Goal: Information Seeking & Learning: Learn about a topic

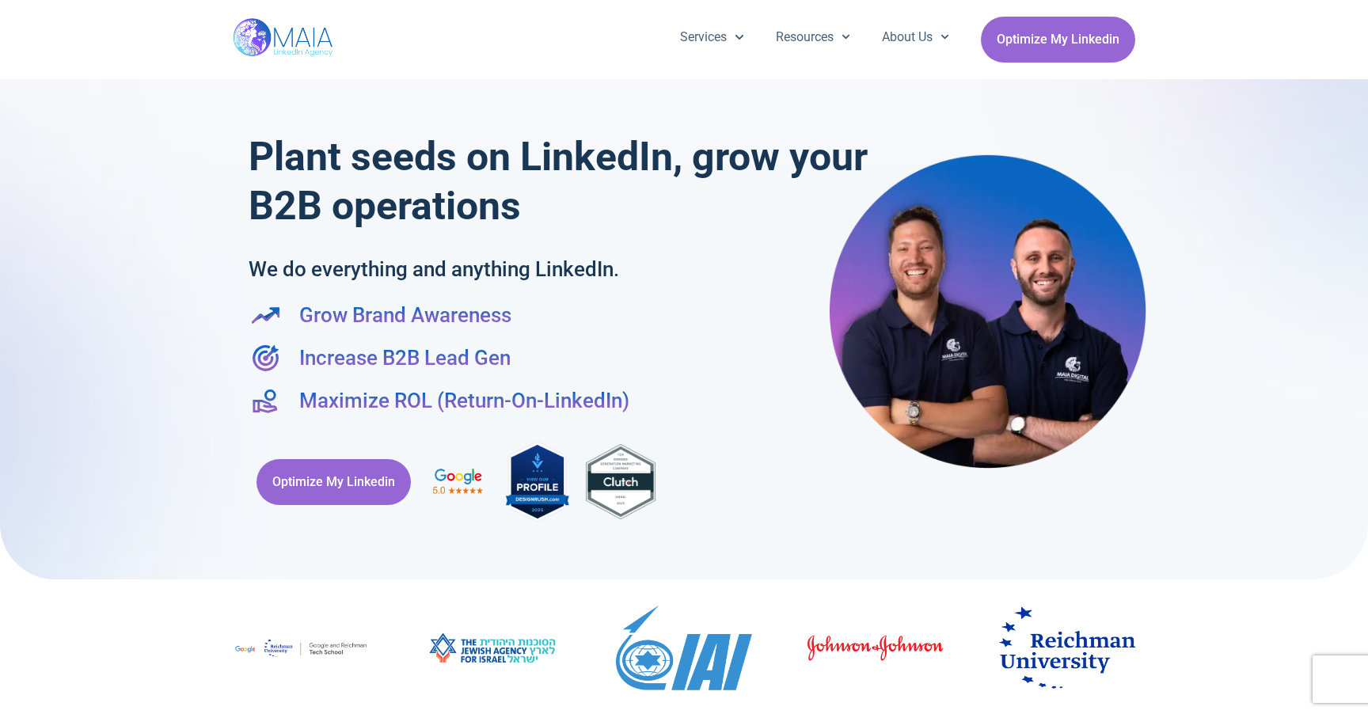
scroll to position [71, 0]
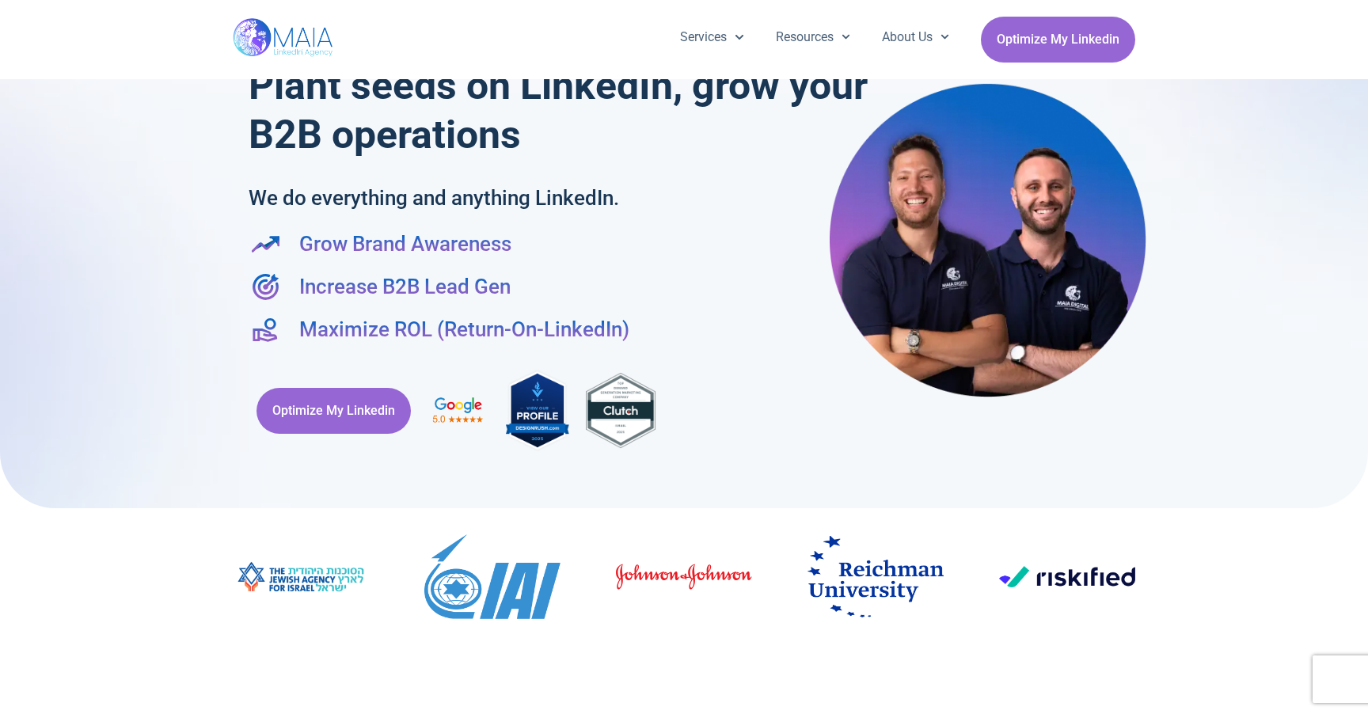
click at [363, 360] on div "Optimize My Linkedin" at bounding box center [684, 410] width 871 height 101
click at [339, 396] on span "Optimize My Linkedin" at bounding box center [333, 411] width 123 height 30
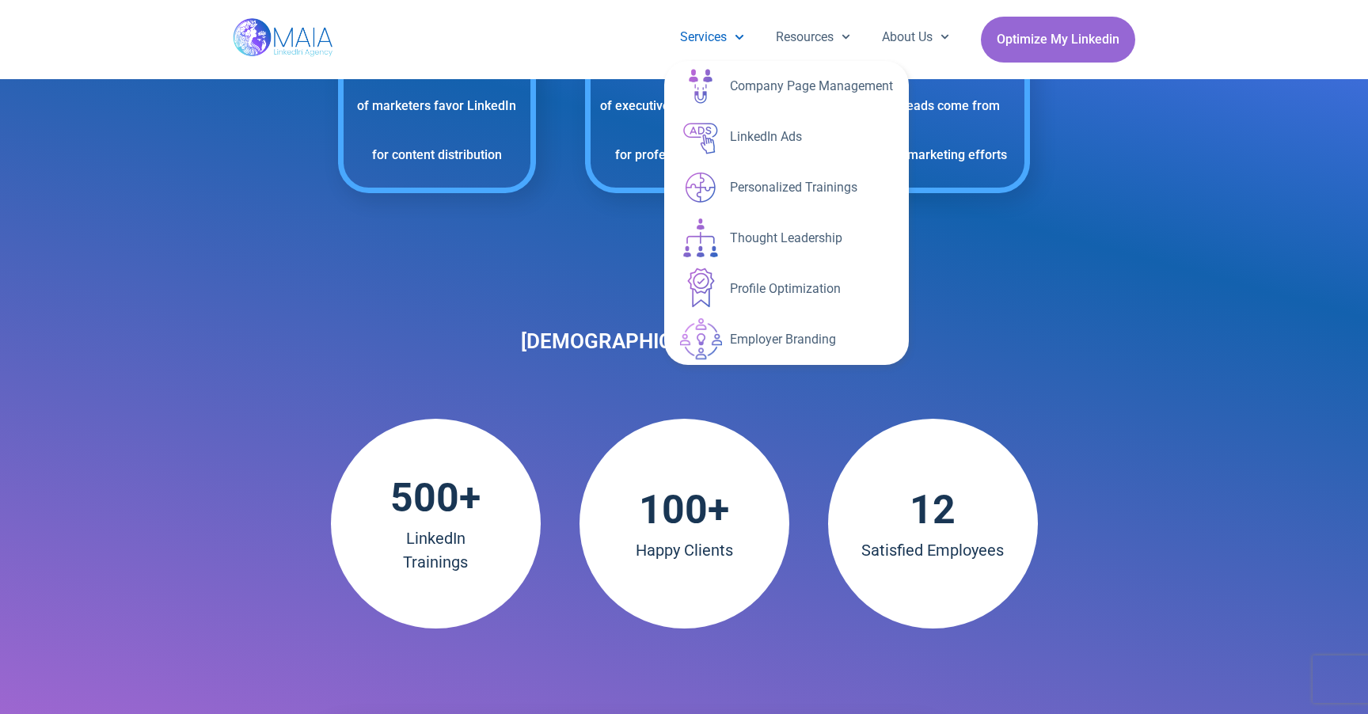
click at [686, 45] on link "Services" at bounding box center [711, 37] width 95 height 41
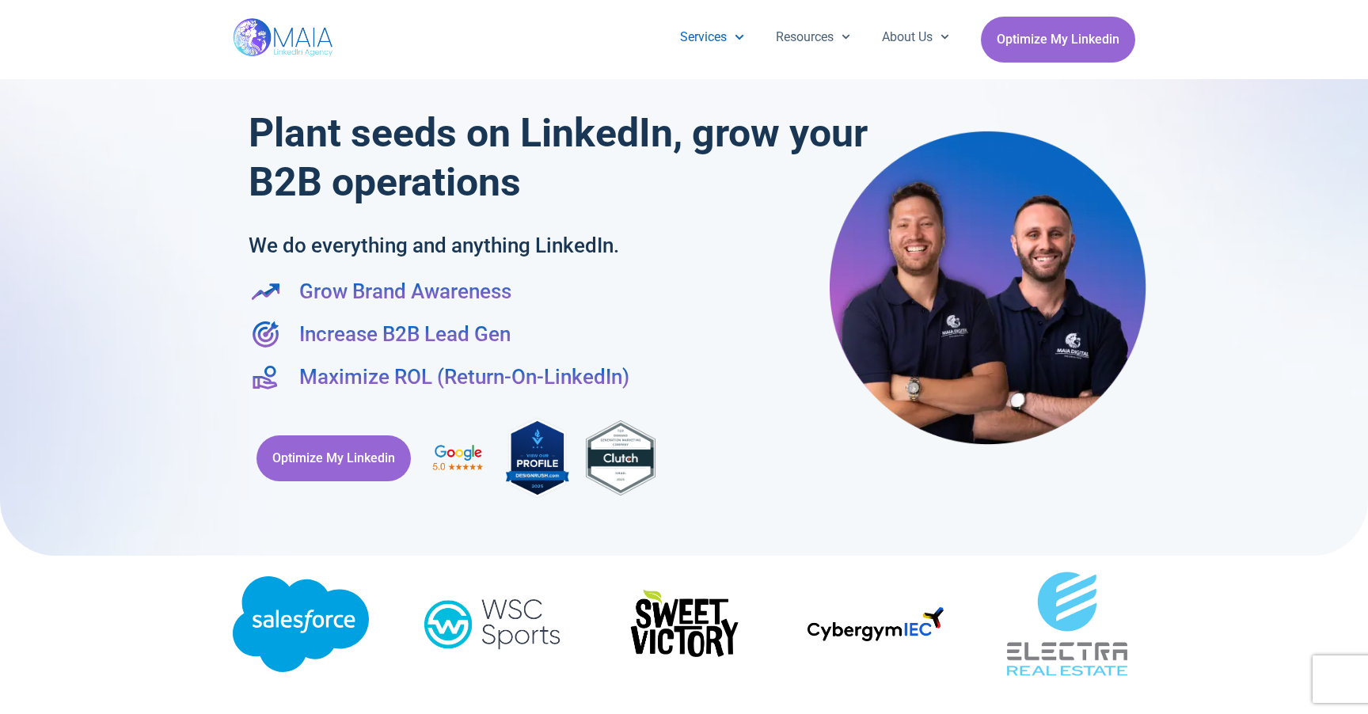
scroll to position [1, 0]
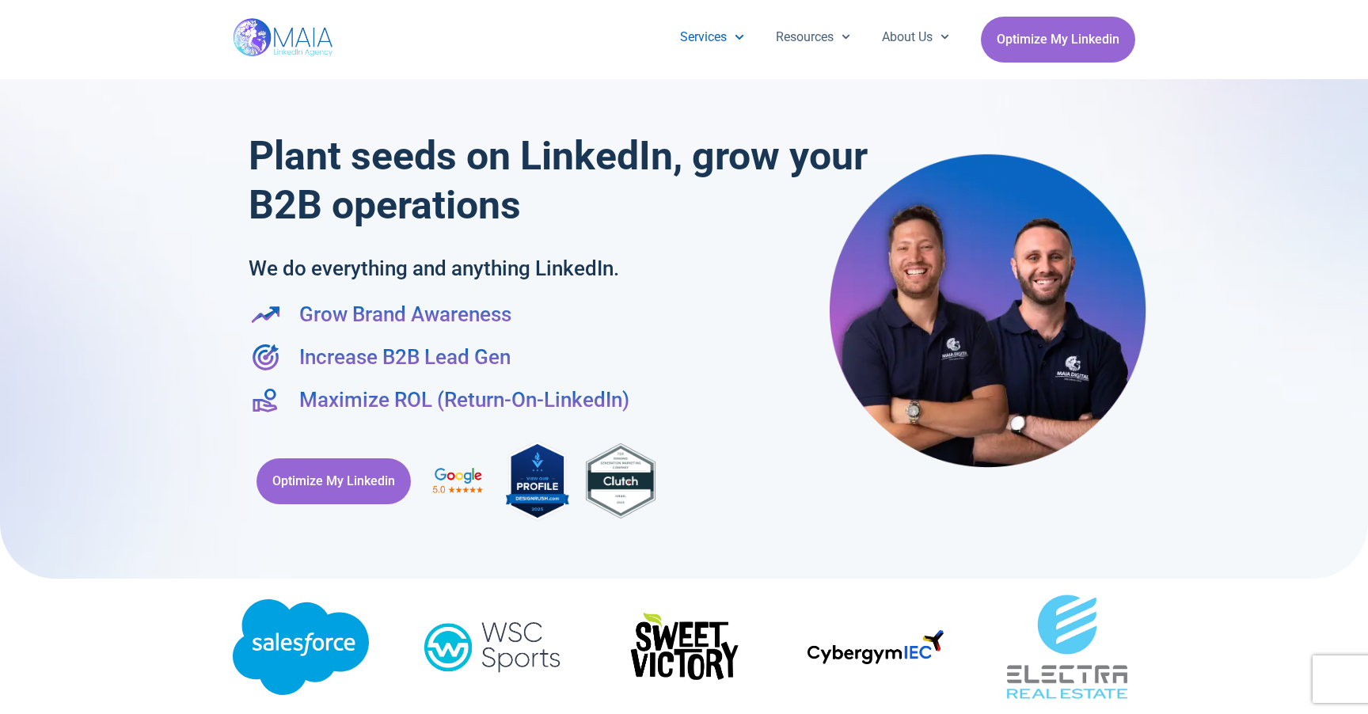
click at [686, 46] on link "Services" at bounding box center [711, 37] width 95 height 41
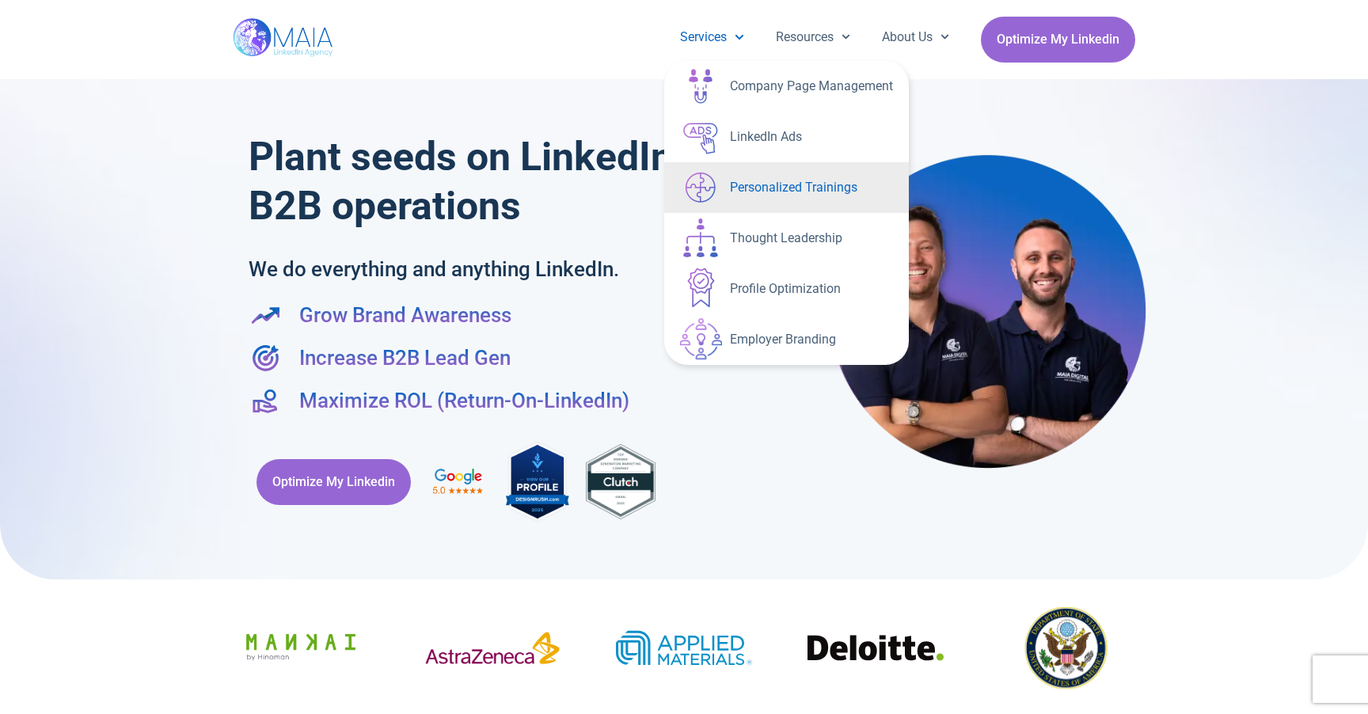
click at [731, 192] on link "Personalized Trainings" at bounding box center [786, 187] width 245 height 51
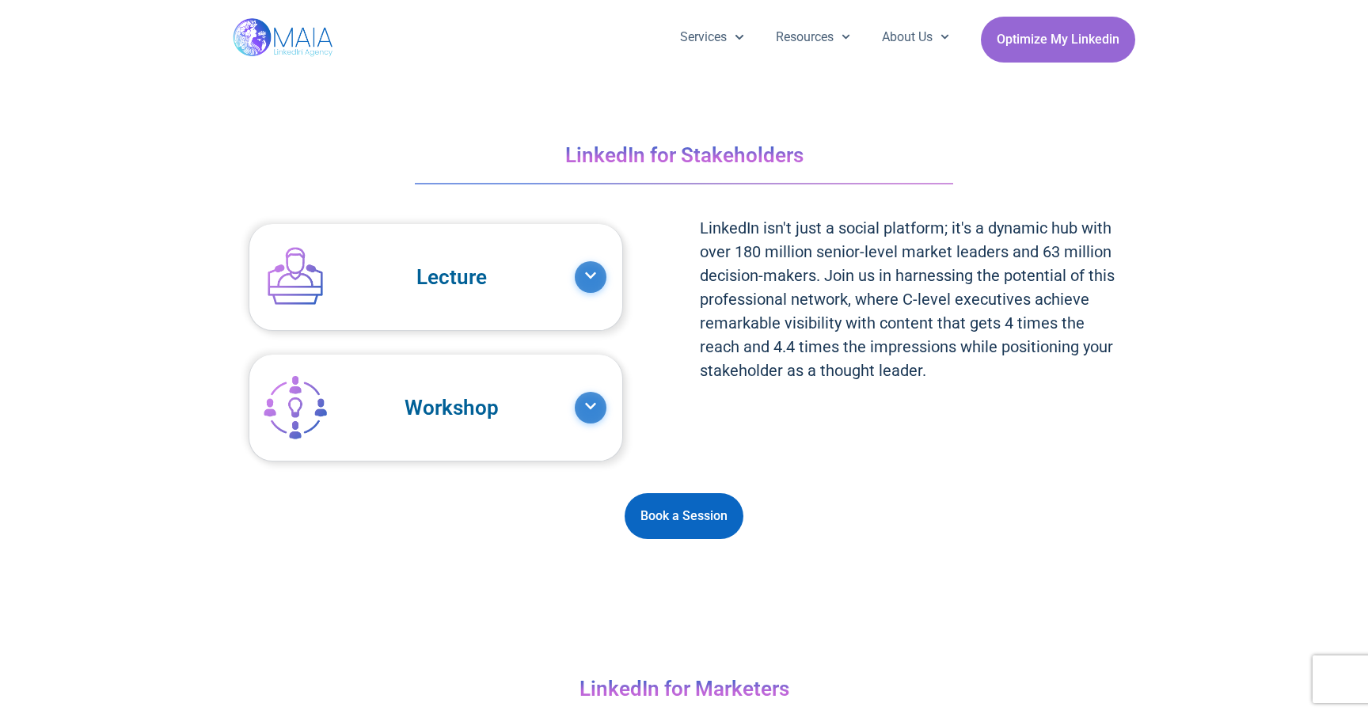
scroll to position [1594, 0]
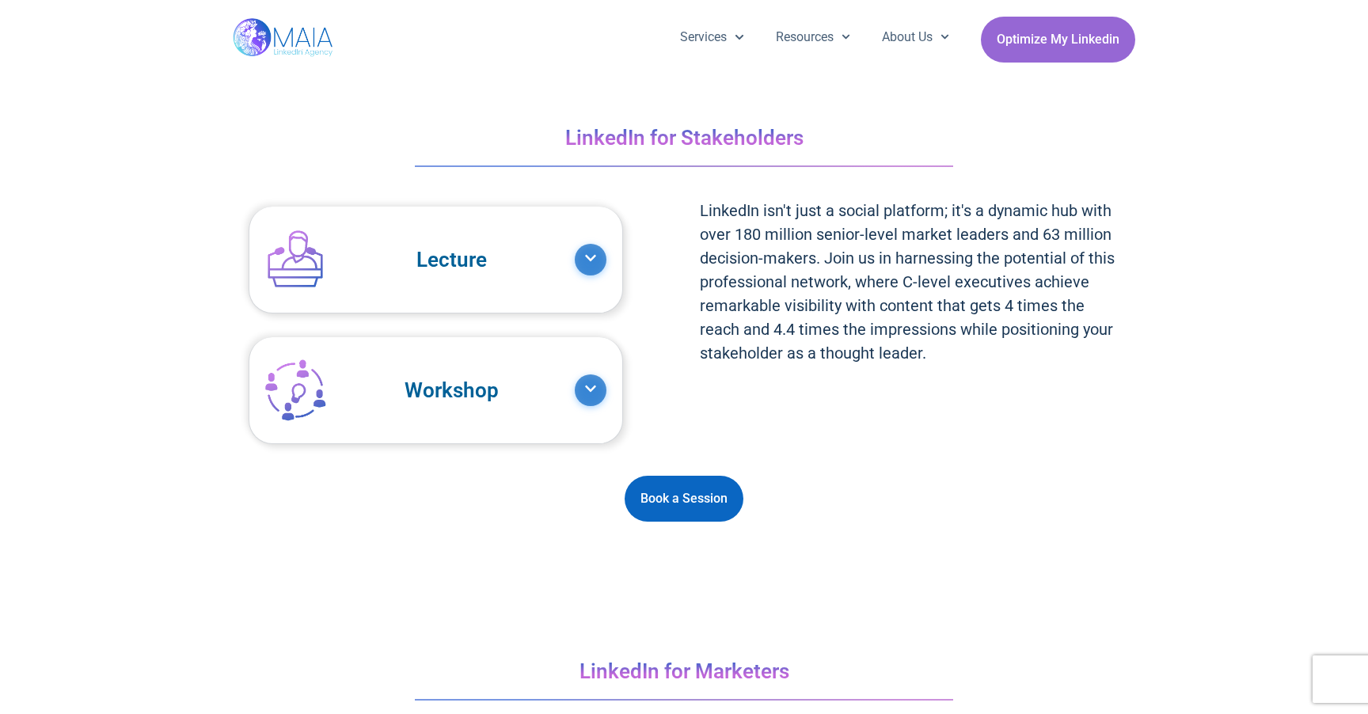
click at [596, 252] on icon at bounding box center [590, 258] width 13 height 13
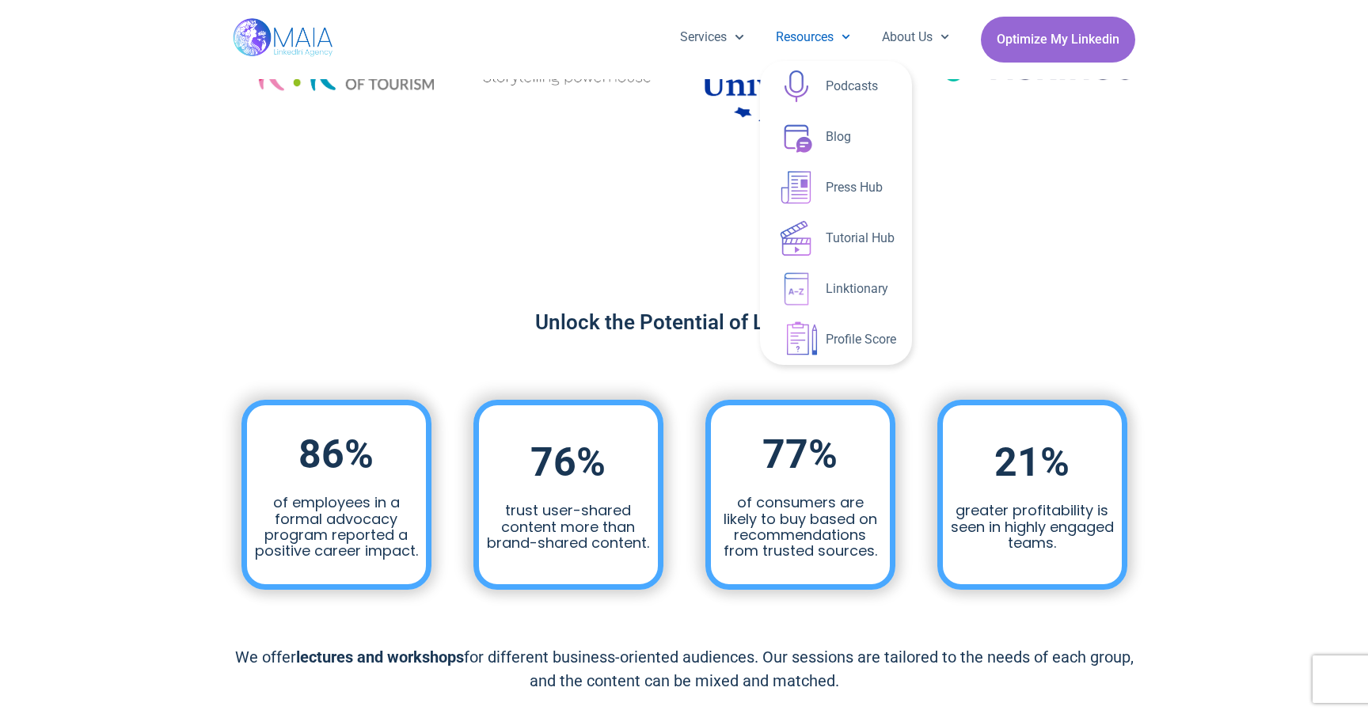
click at [816, 40] on link "Resources" at bounding box center [813, 37] width 106 height 41
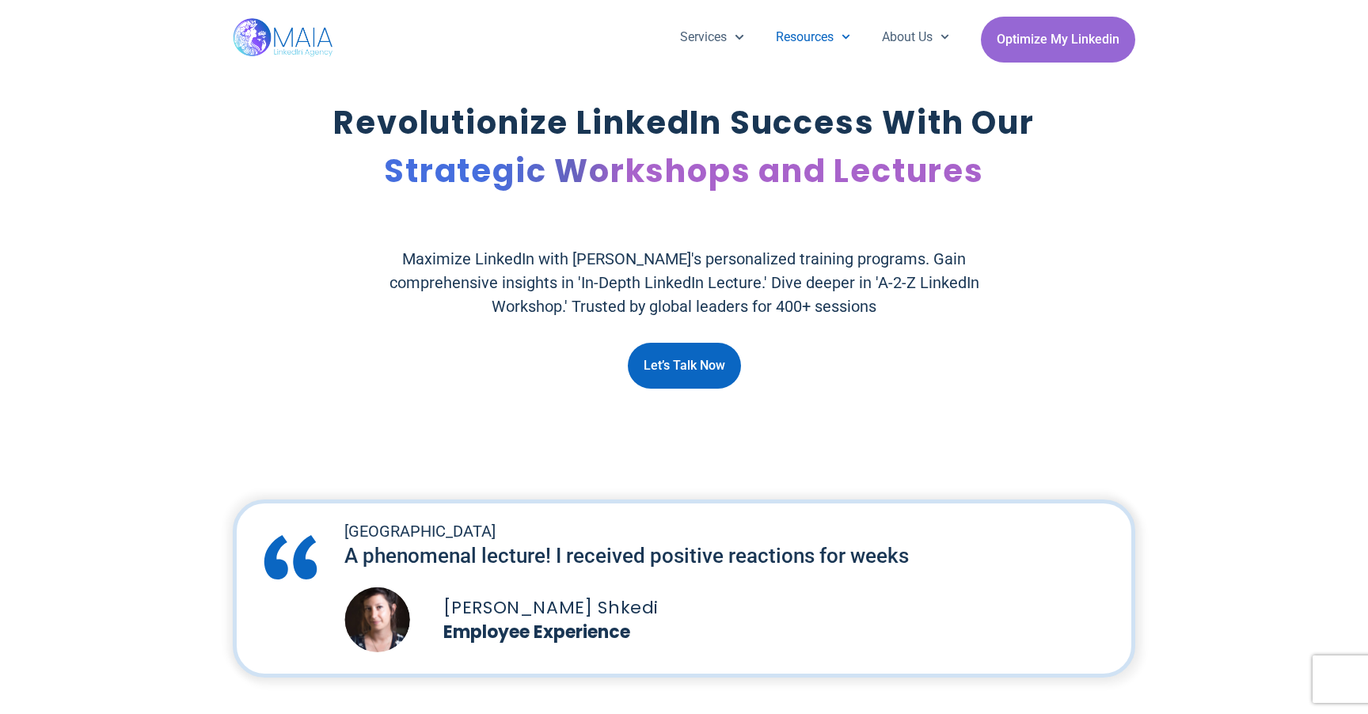
click at [816, 40] on link "Resources" at bounding box center [813, 37] width 106 height 41
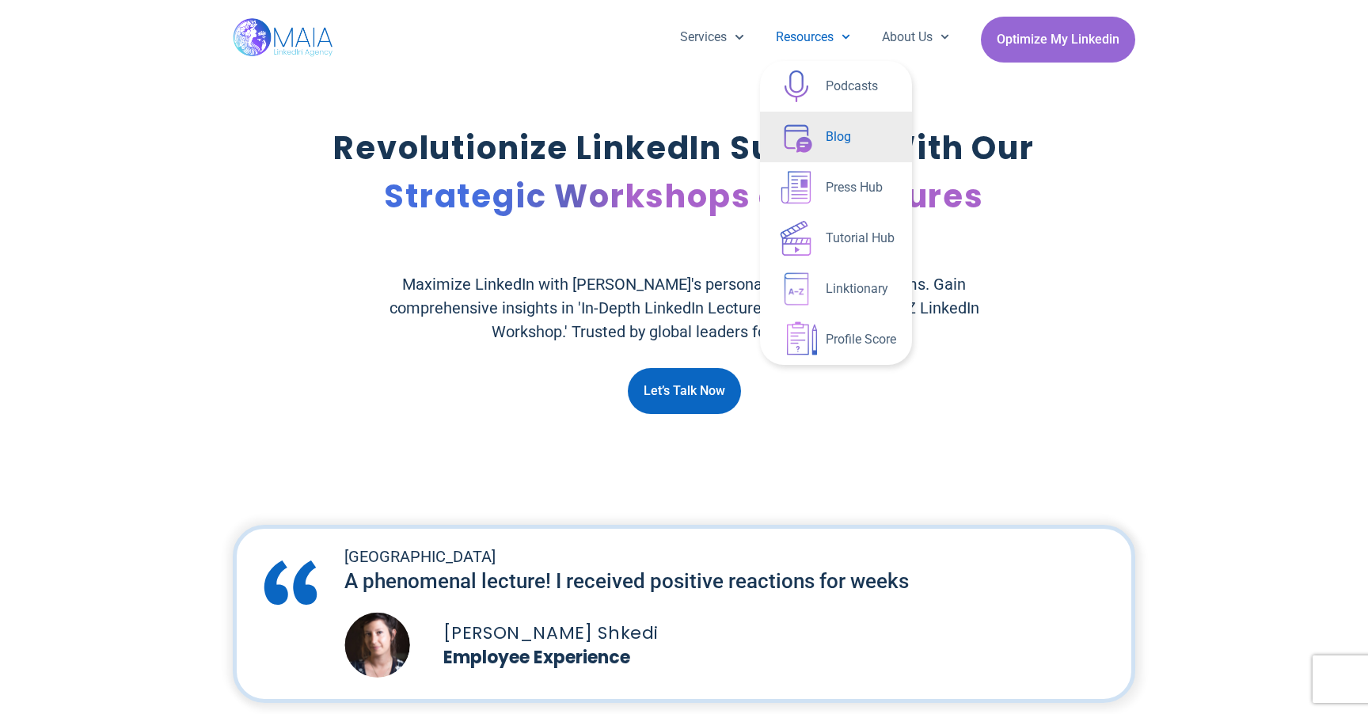
click at [823, 131] on link "Blog" at bounding box center [836, 137] width 152 height 51
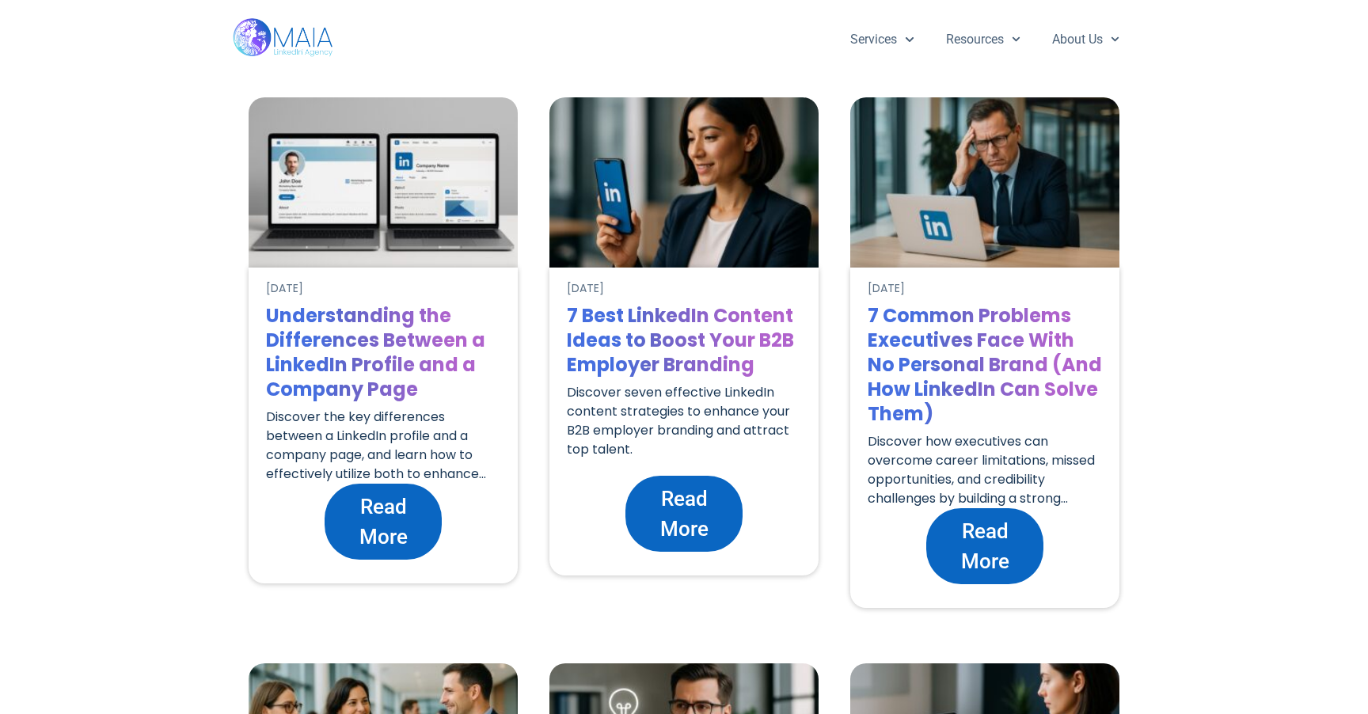
scroll to position [3168, 0]
